Goal: Task Accomplishment & Management: Complete application form

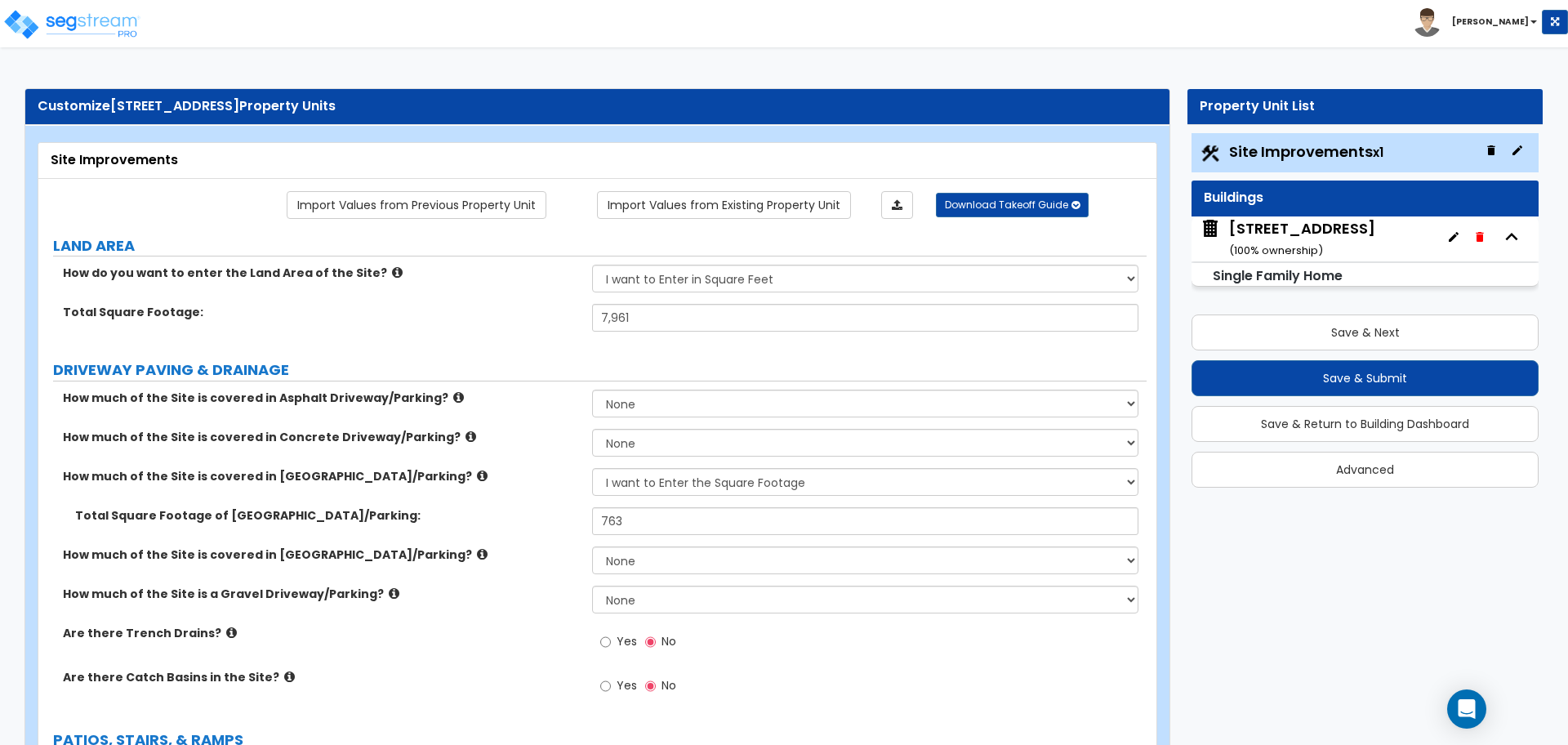
select select "2"
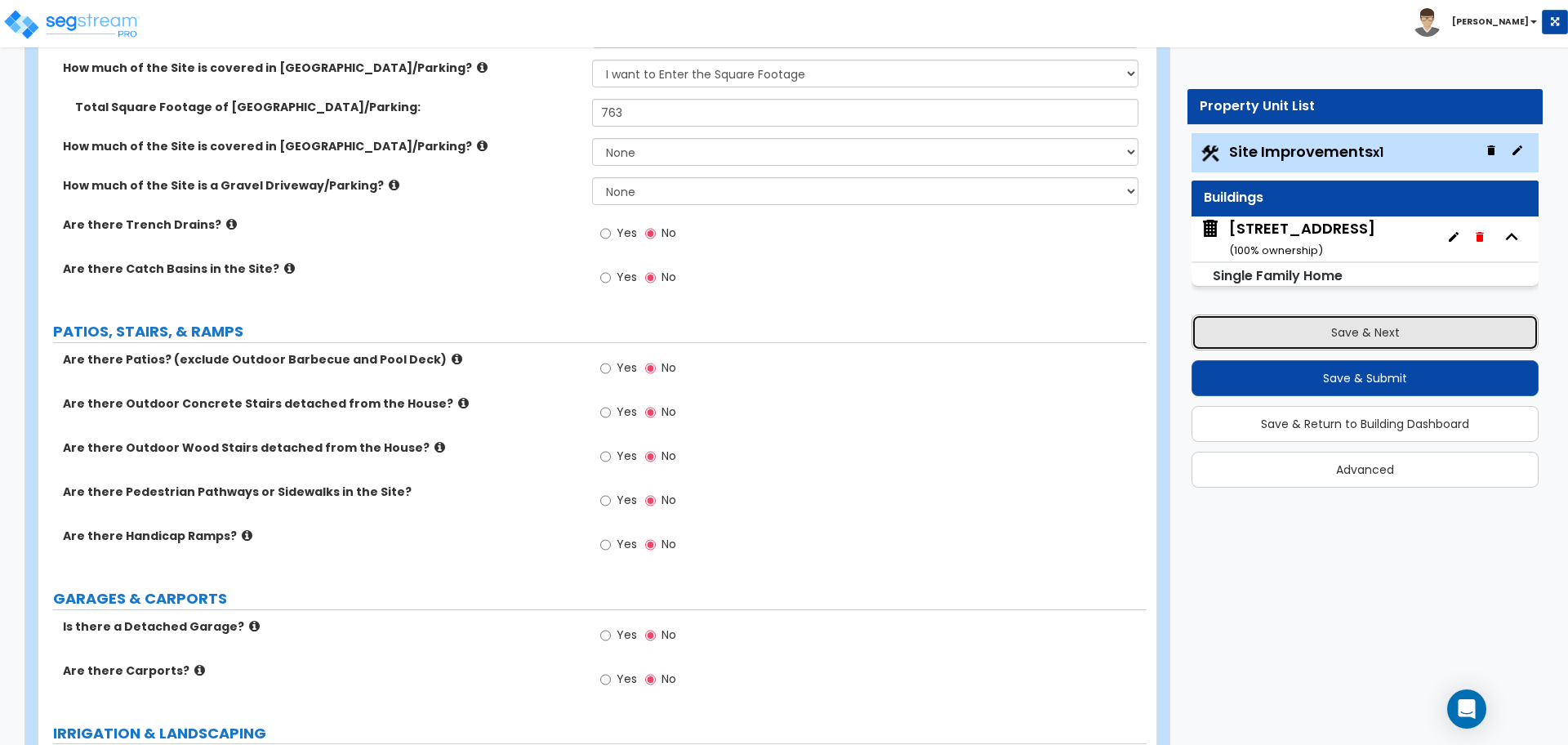
click at [1264, 324] on button "Save & Next" at bounding box center [1364, 332] width 347 height 36
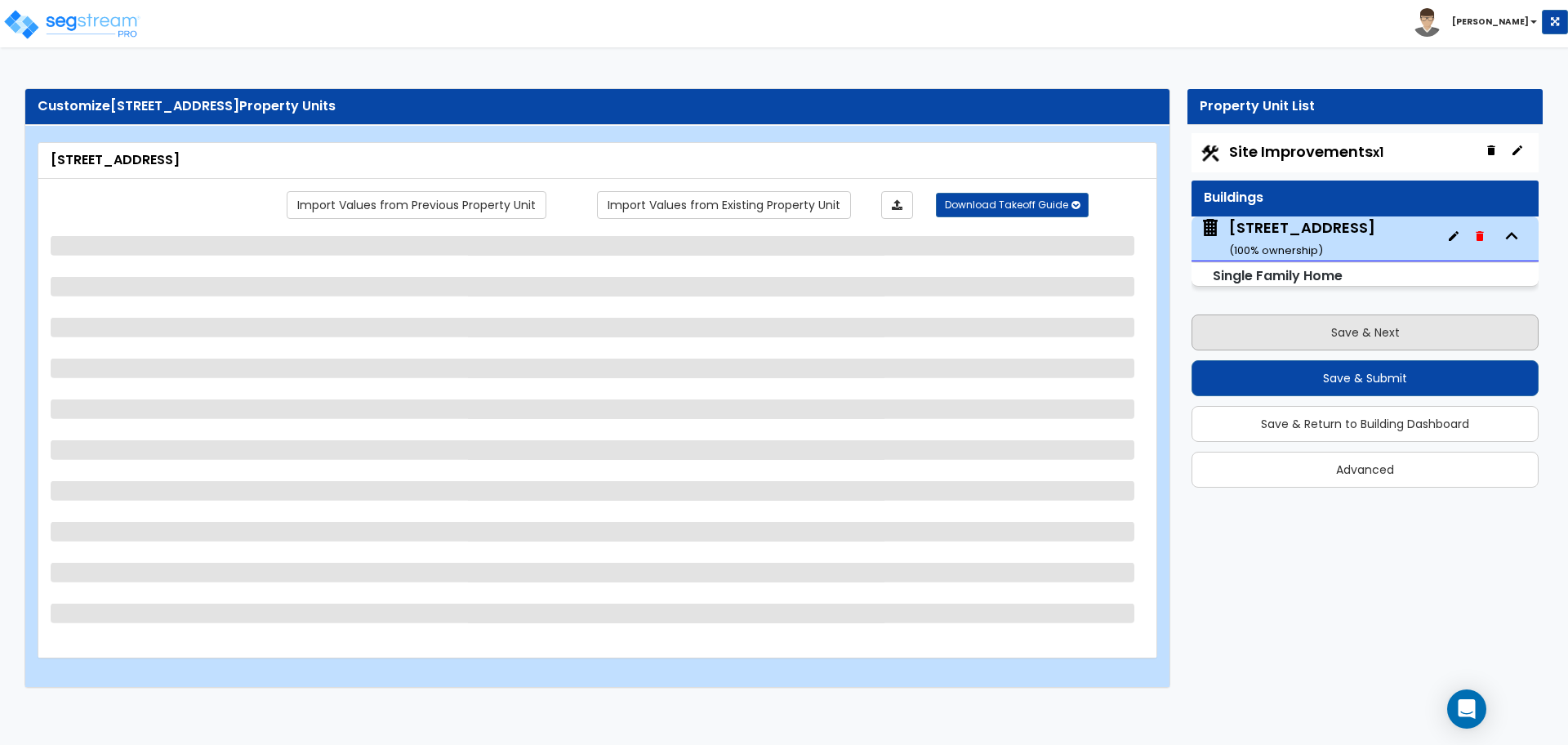
scroll to position [0, 0]
click at [1244, 148] on span "Site Improvements x1" at bounding box center [1306, 151] width 154 height 20
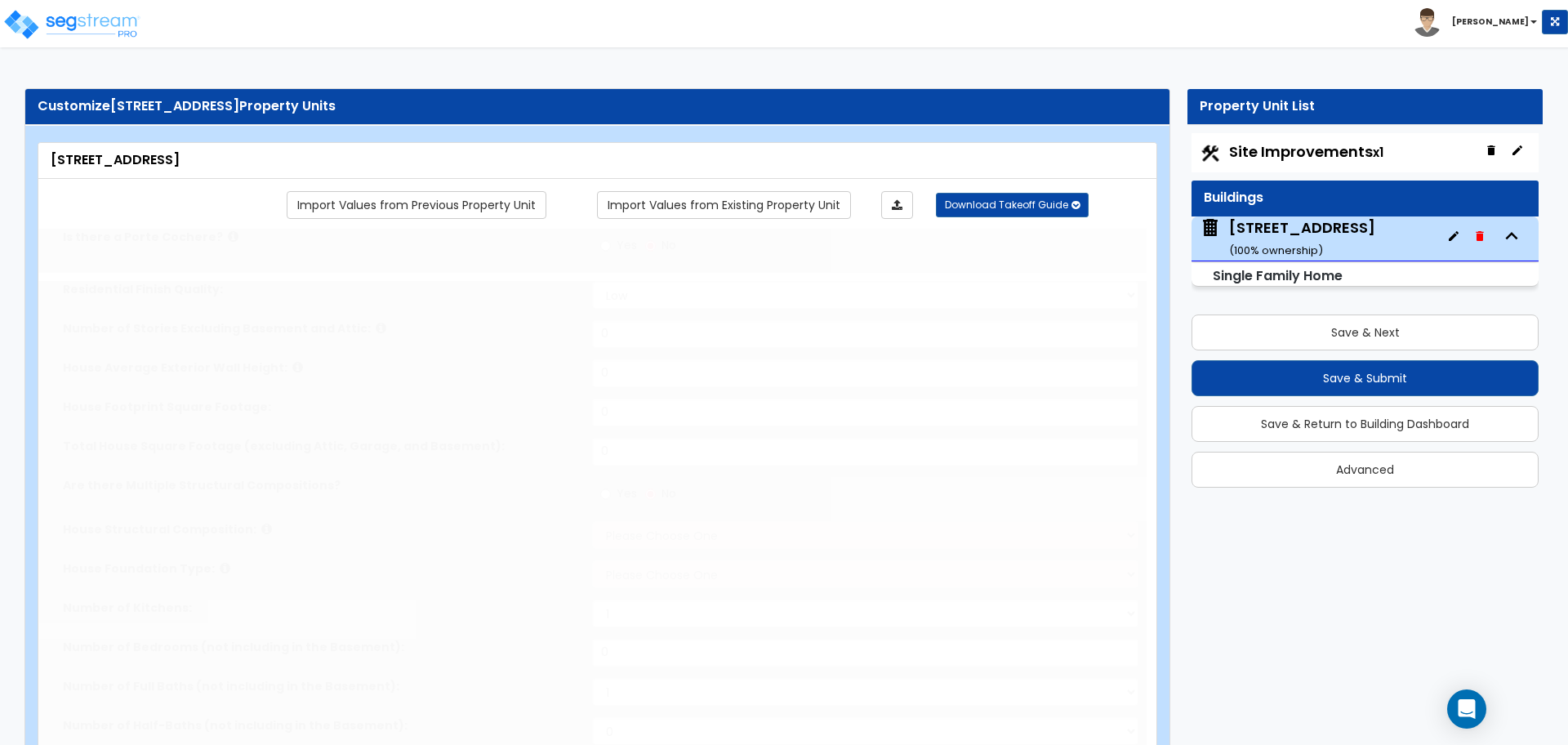
type input "1"
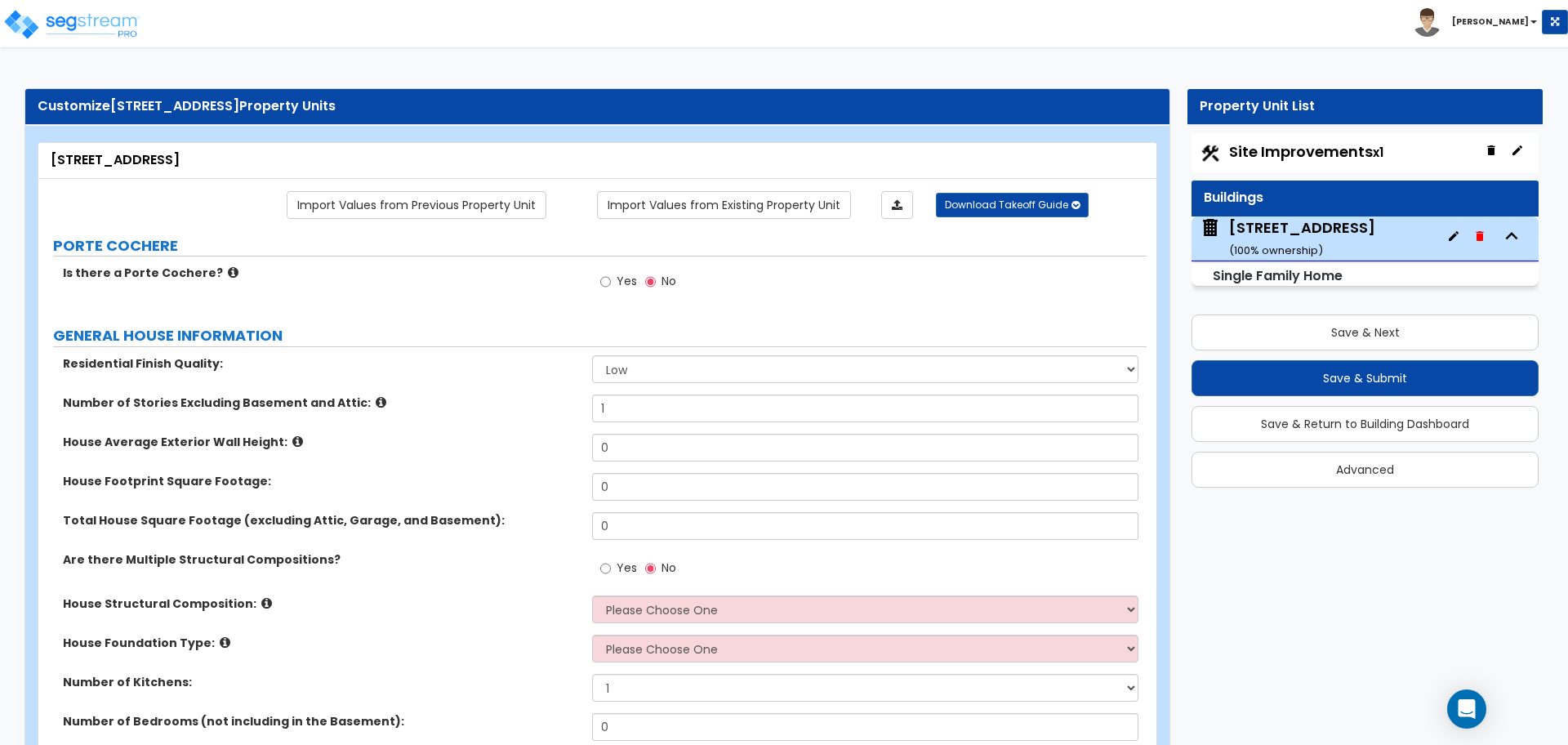
click at [1244, 148] on span "Site Improvements x1" at bounding box center [1306, 151] width 154 height 20
select select "2"
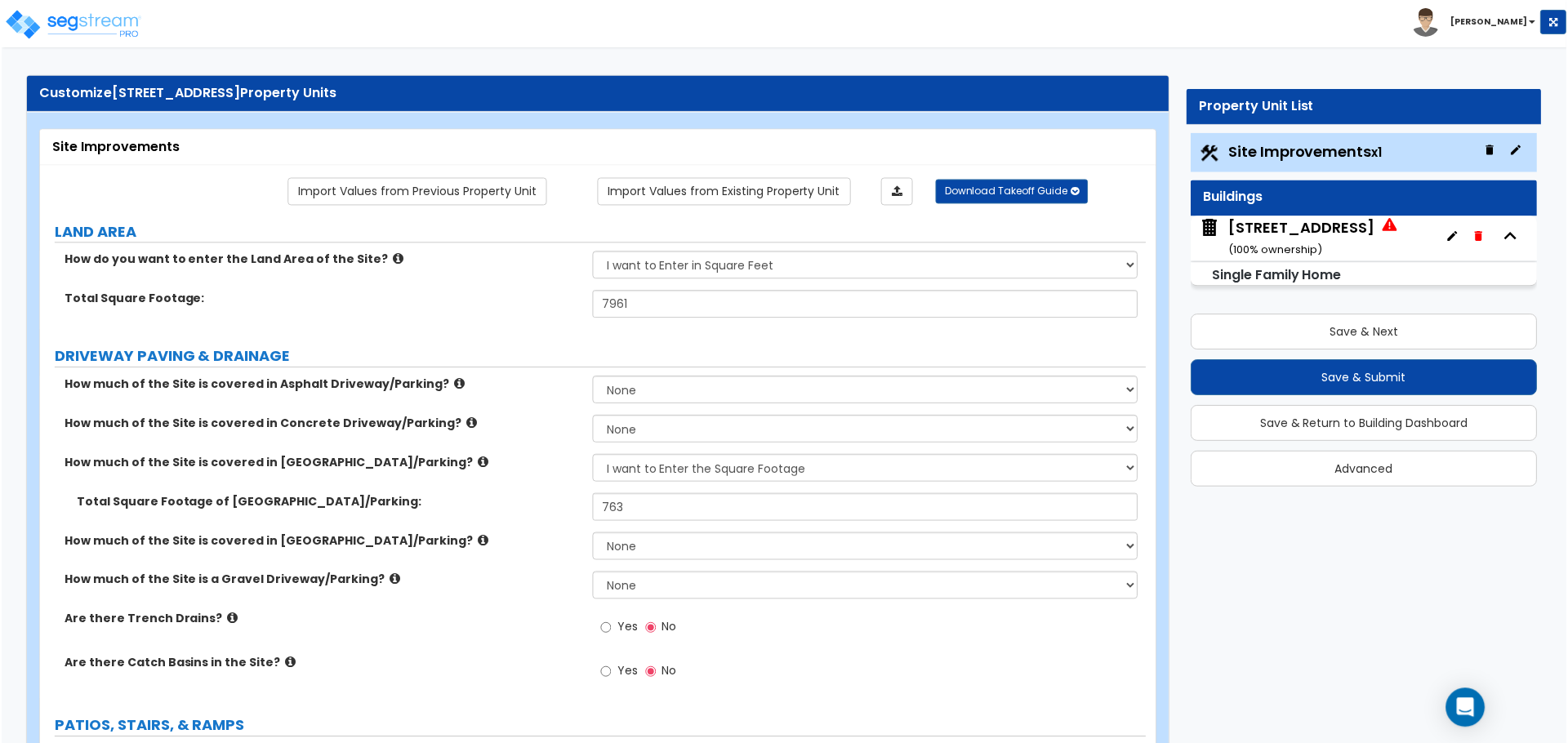
scroll to position [8, 0]
